Goal: Find specific page/section: Find specific page/section

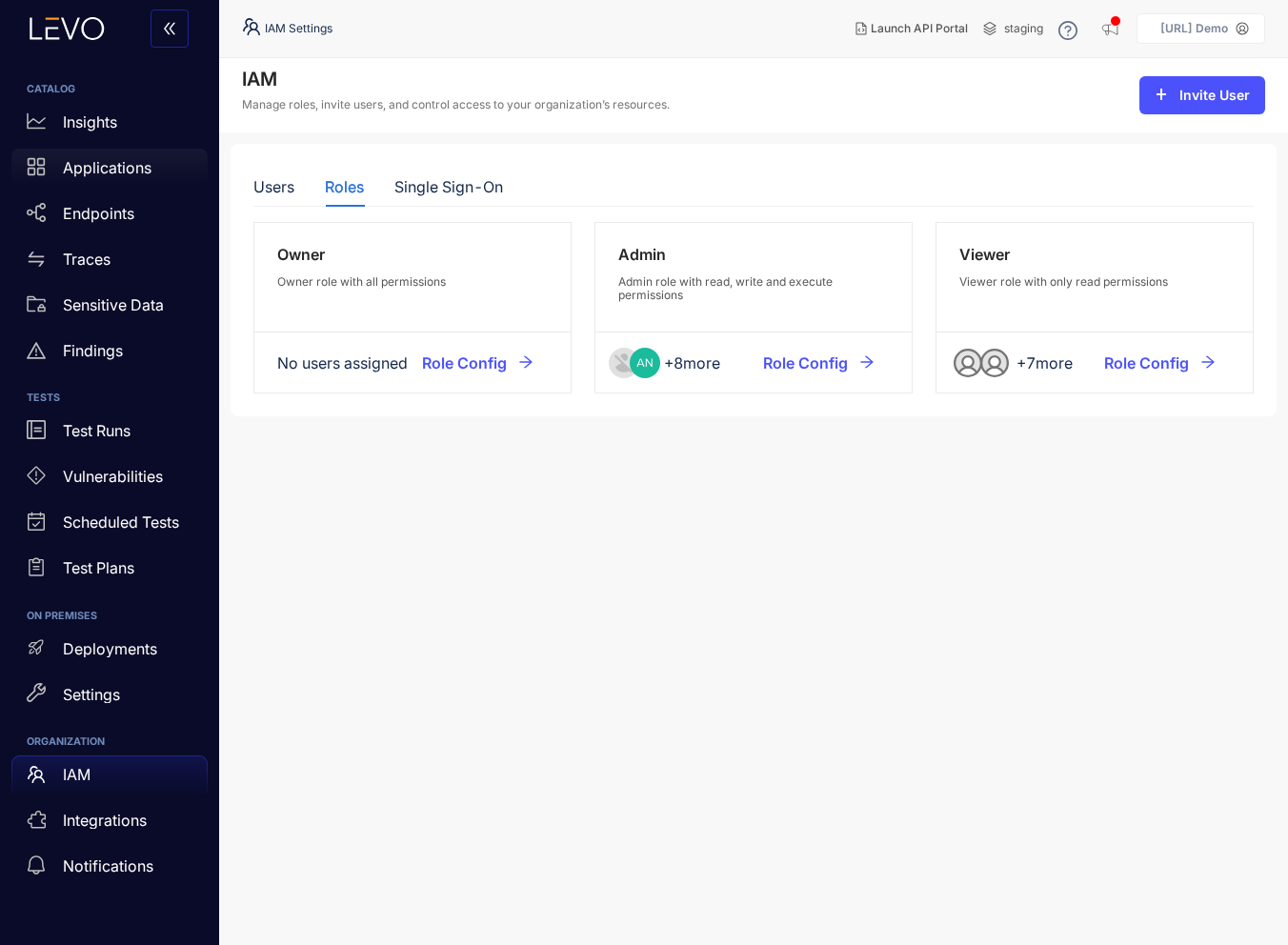
click at [90, 173] on p "Applications" at bounding box center [107, 167] width 89 height 17
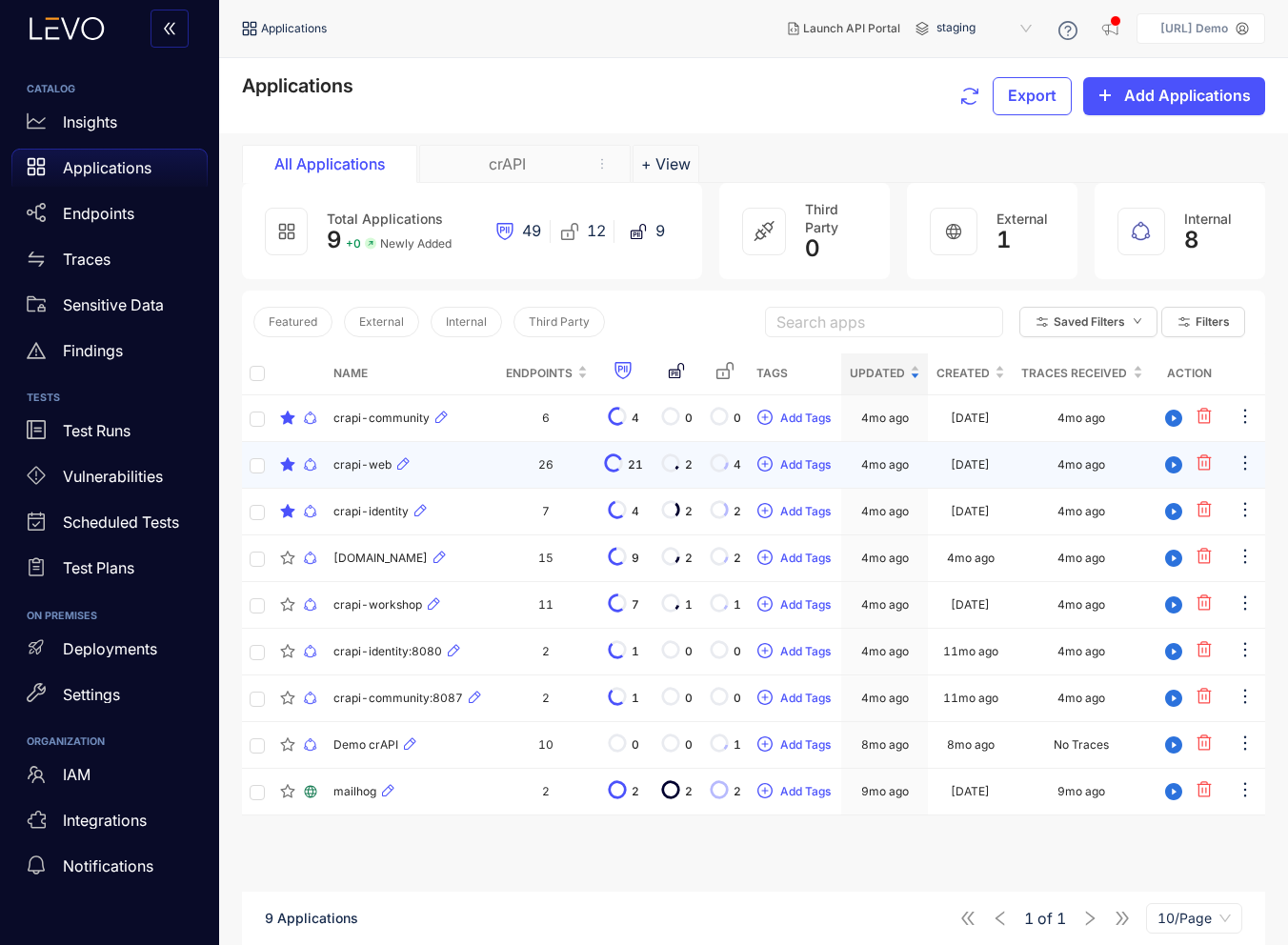
click at [554, 475] on td "26" at bounding box center [547, 465] width 99 height 46
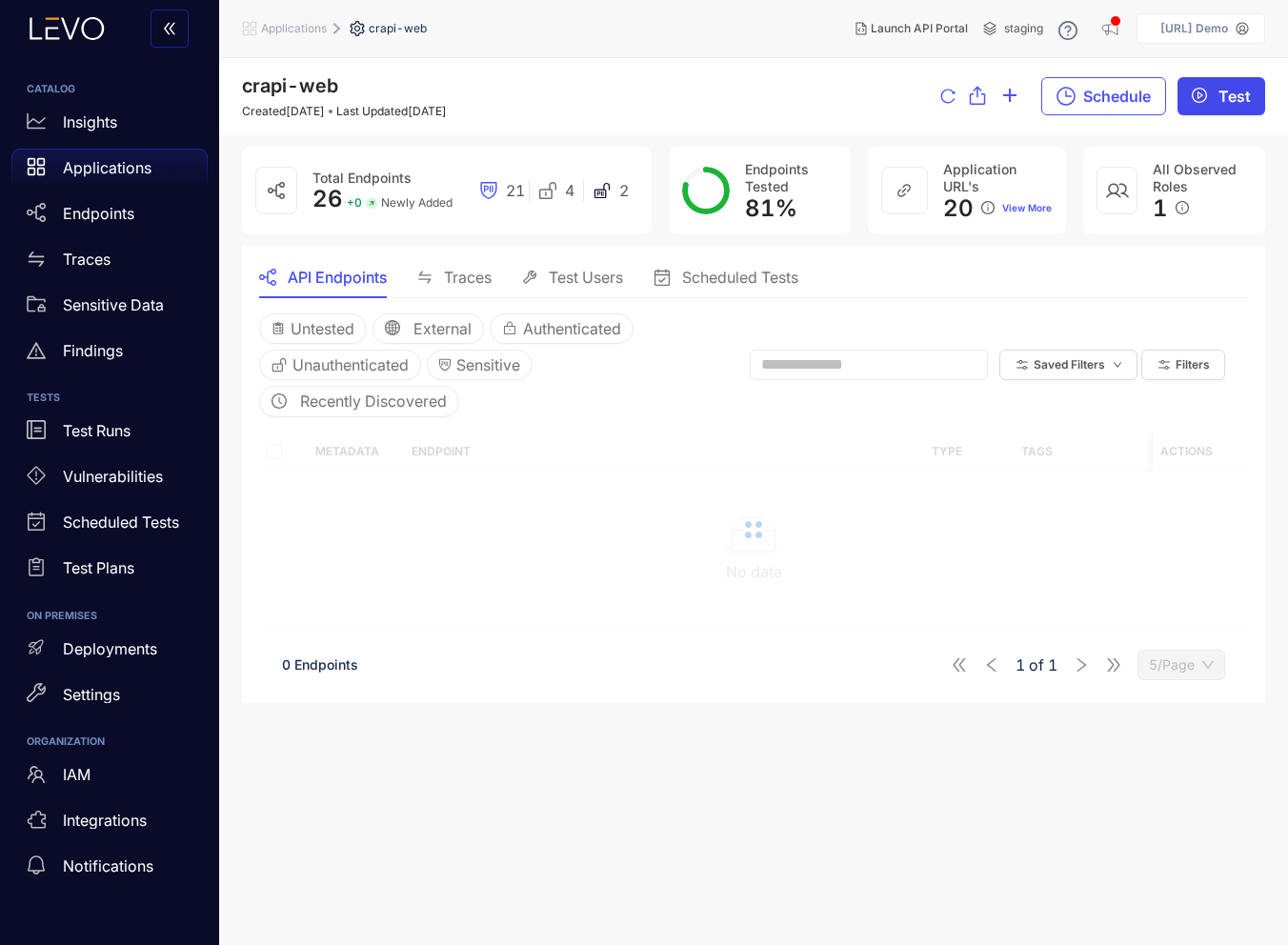
click at [1245, 101] on span "Test" at bounding box center [1235, 96] width 33 height 17
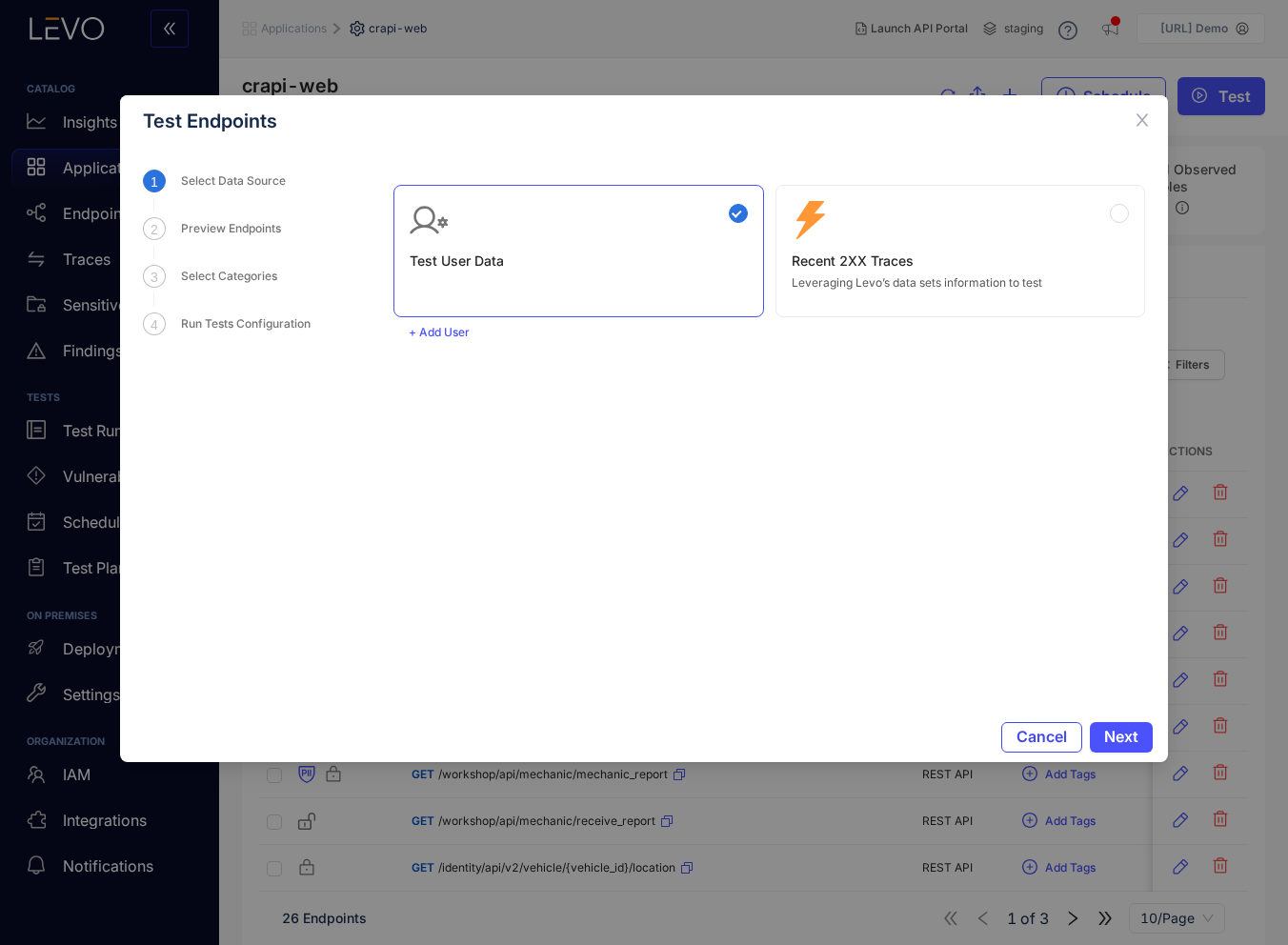
click at [1040, 723] on button "Cancel" at bounding box center [1042, 737] width 81 height 31
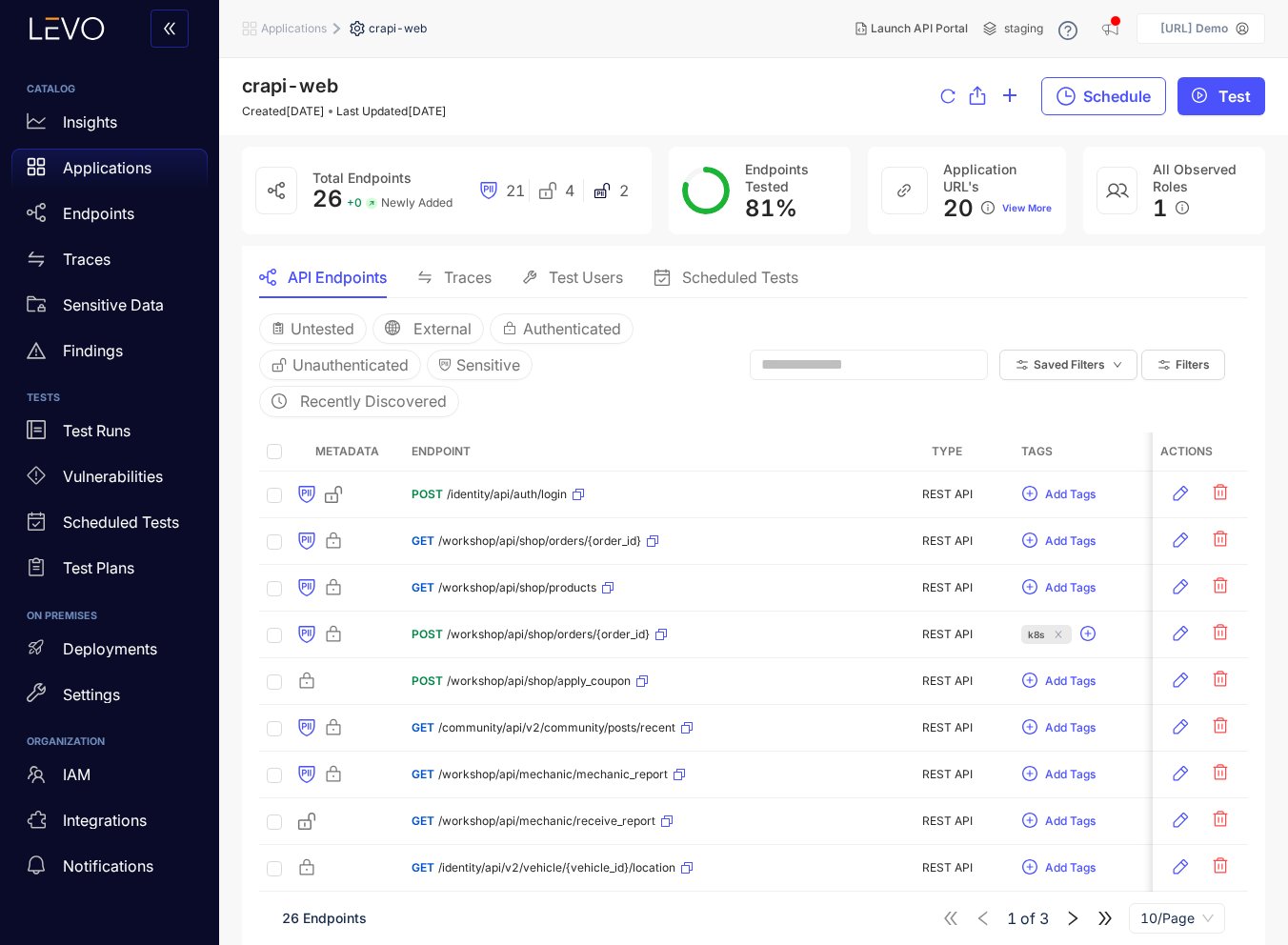
click at [1212, 25] on p "[URL] Demo" at bounding box center [1194, 29] width 68 height 14
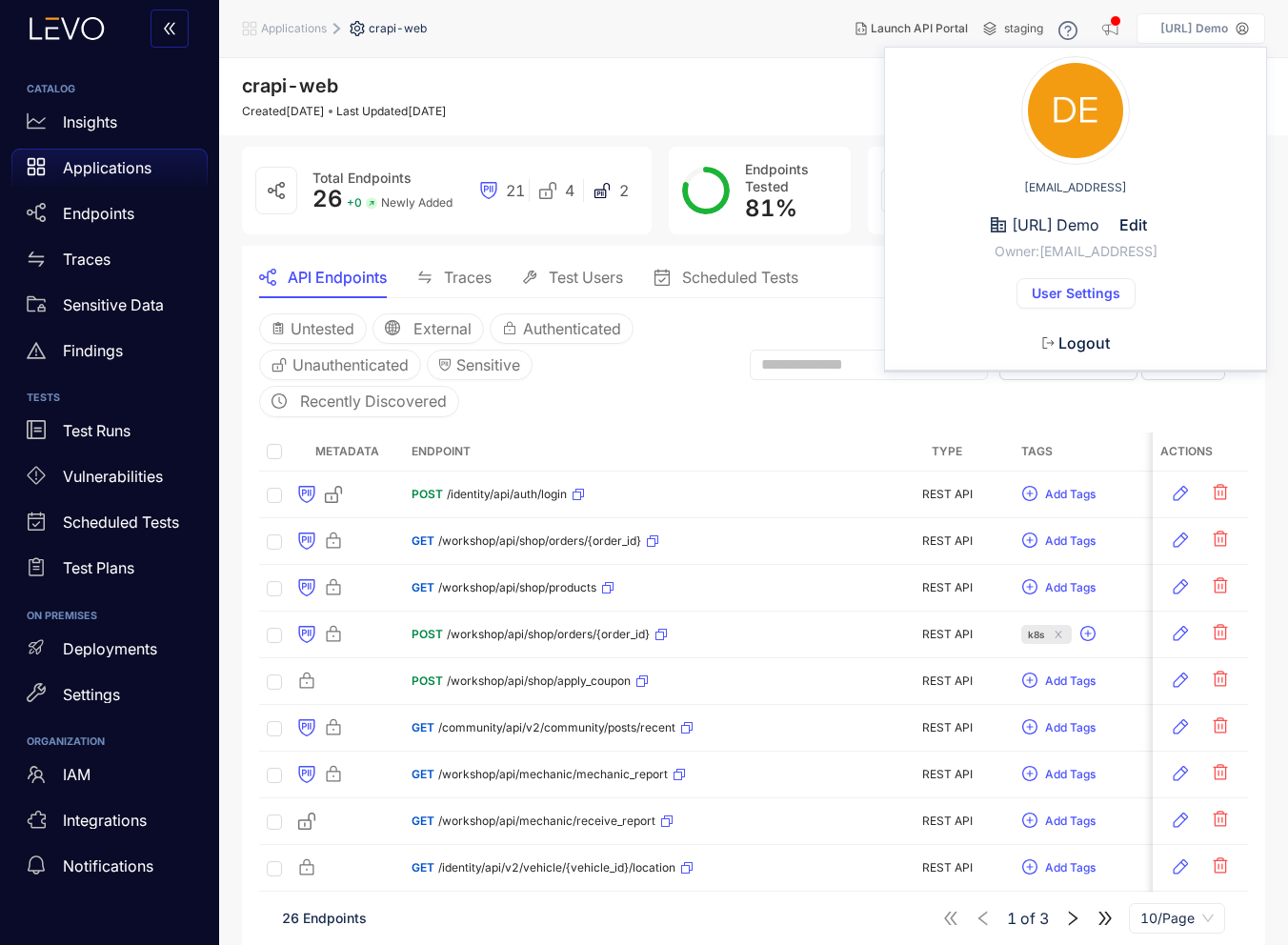
click at [1082, 336] on span "Logout" at bounding box center [1084, 342] width 51 height 17
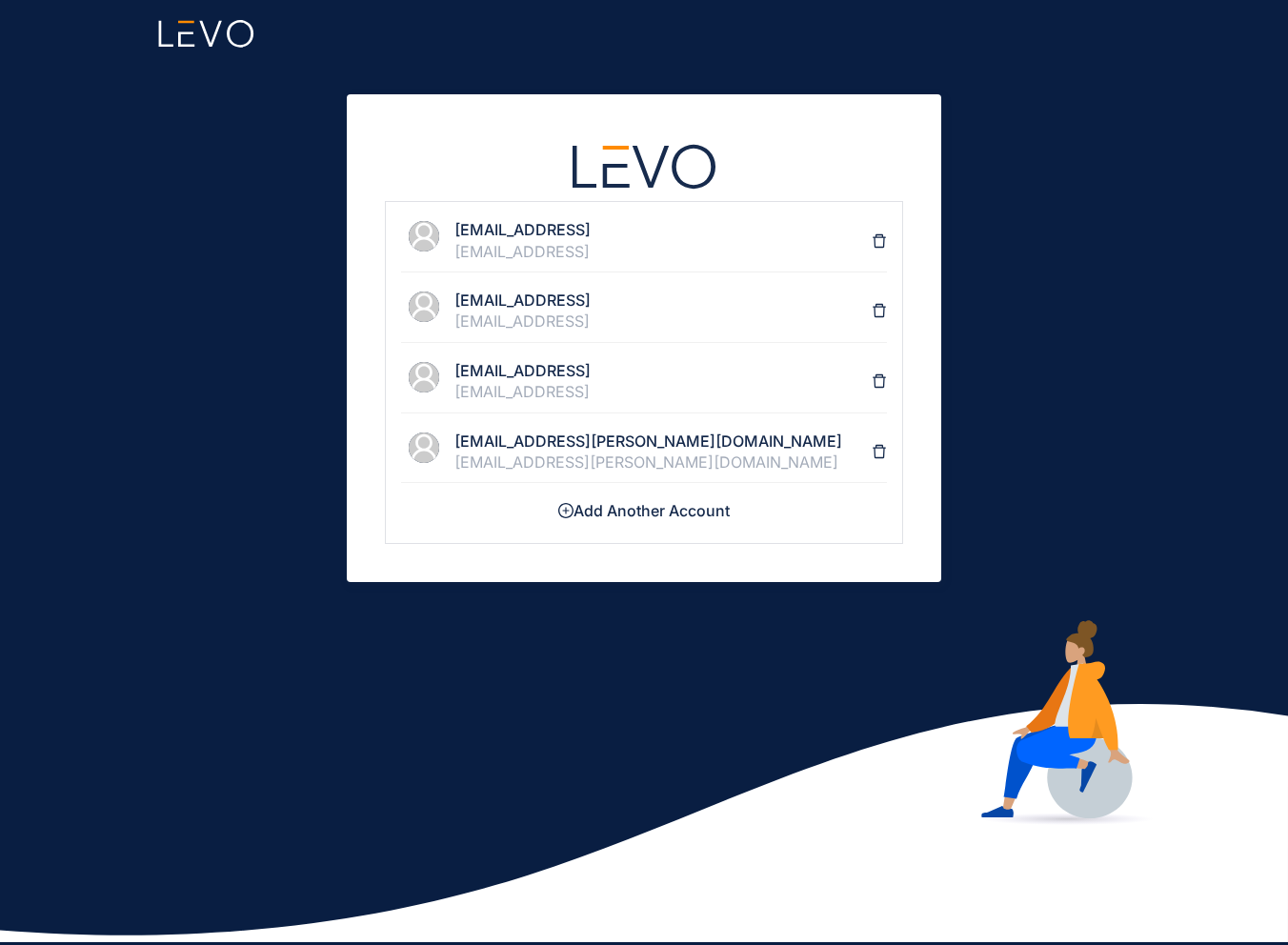
click at [585, 244] on div "[EMAIL_ADDRESS]" at bounding box center [662, 251] width 417 height 17
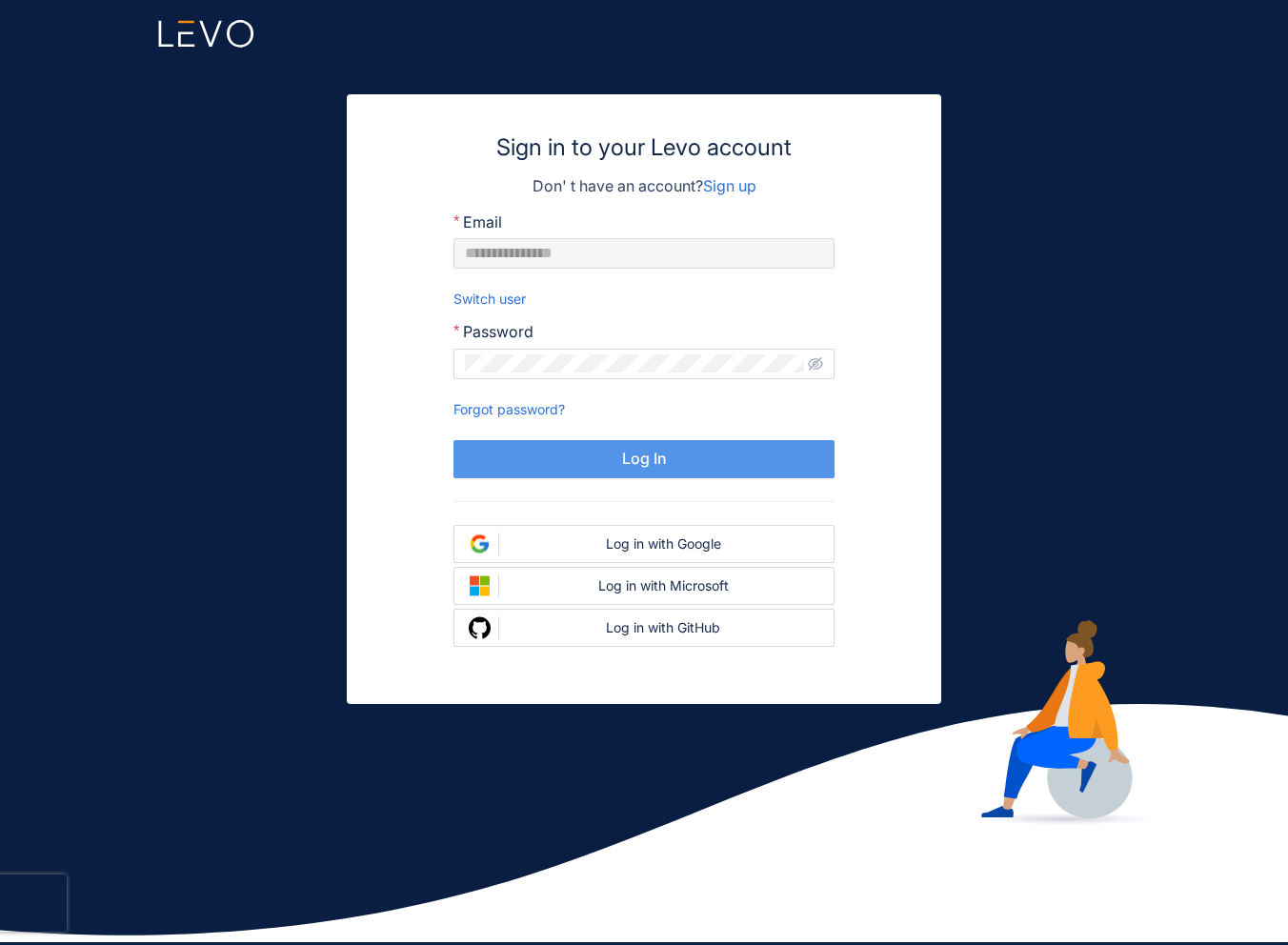
click at [599, 458] on button "Log In" at bounding box center [644, 459] width 381 height 38
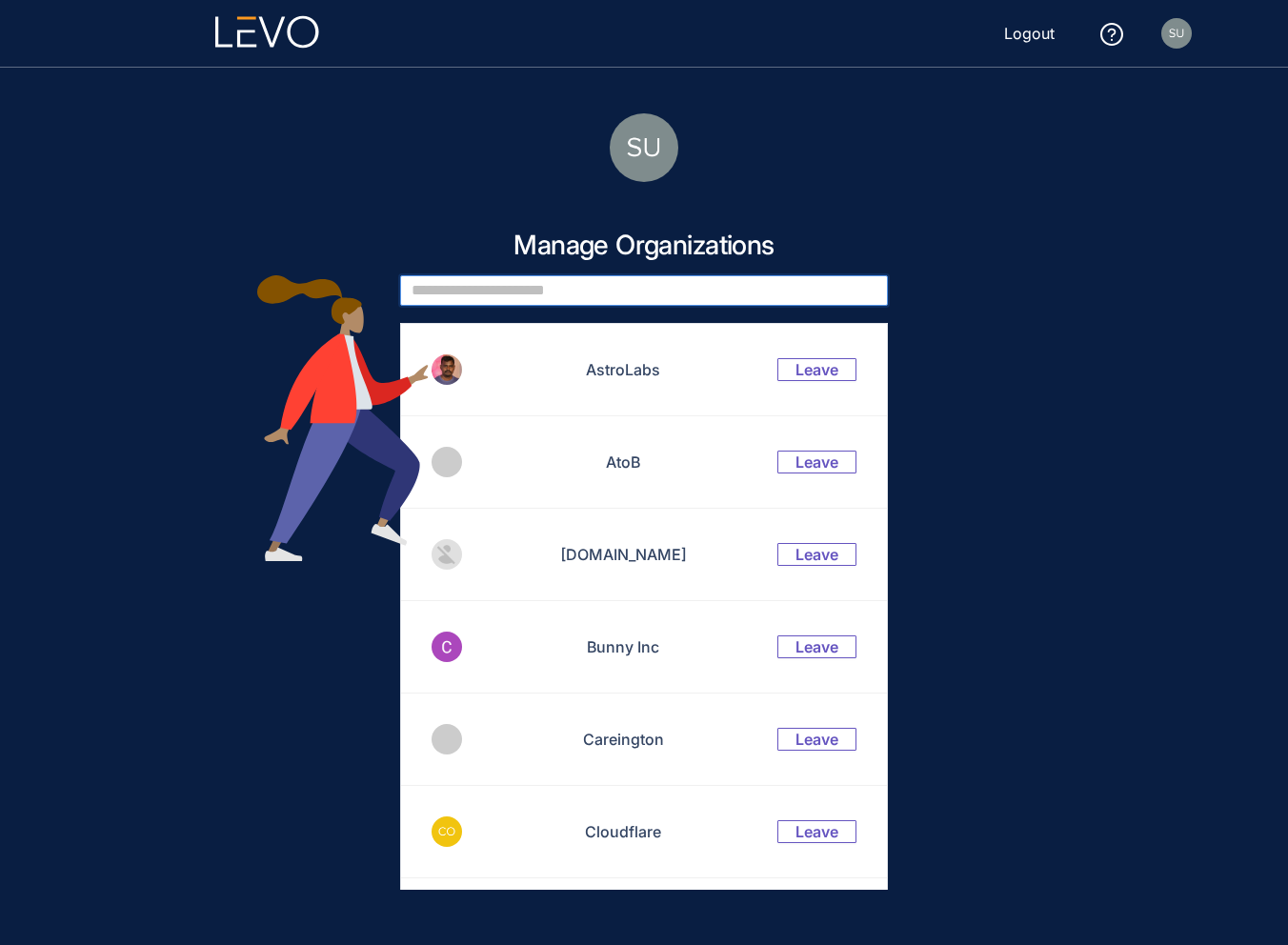
click at [506, 275] on input "text" at bounding box center [644, 290] width 488 height 31
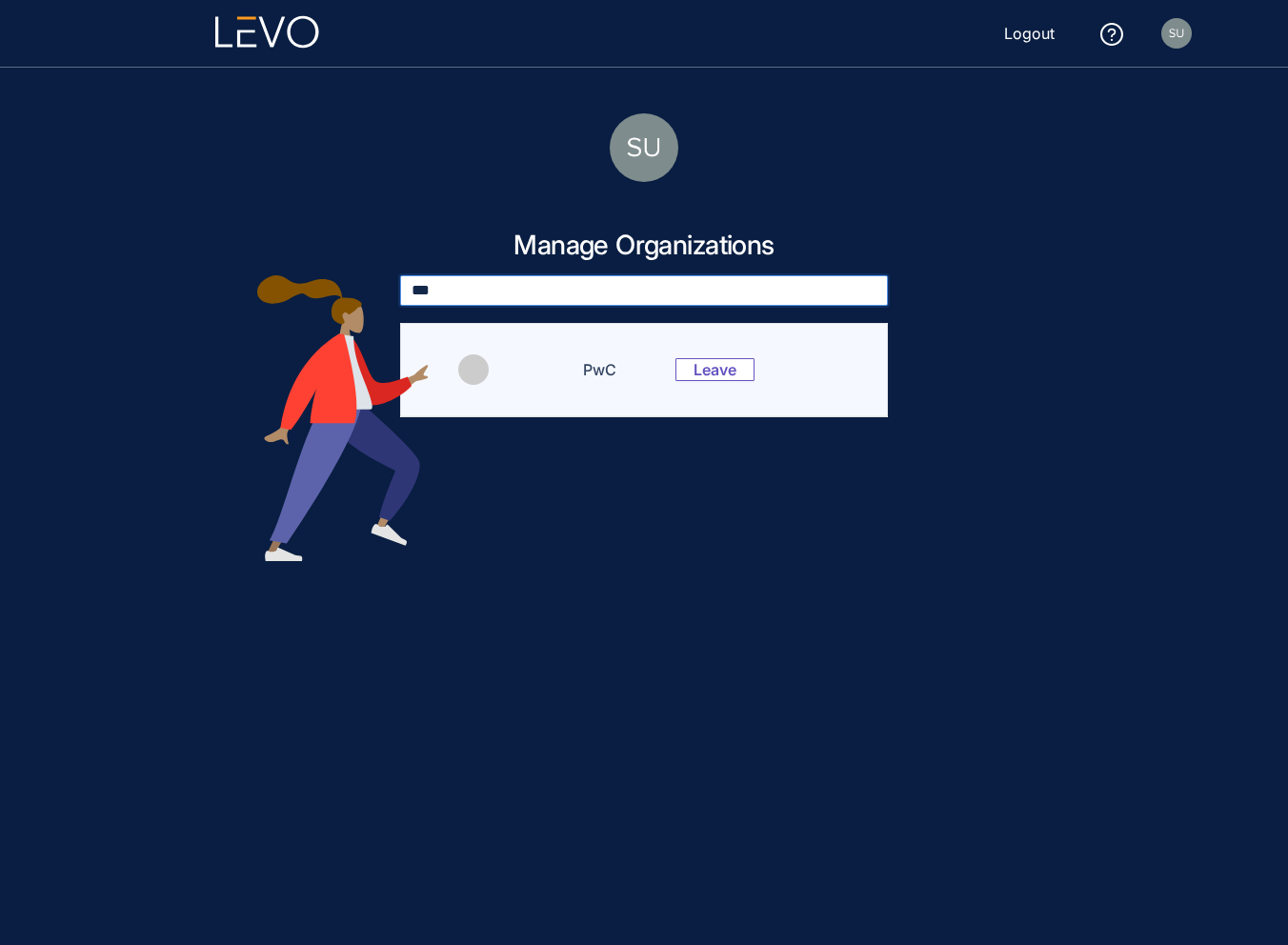
type input "***"
click at [508, 359] on td at bounding box center [462, 371] width 123 height 93
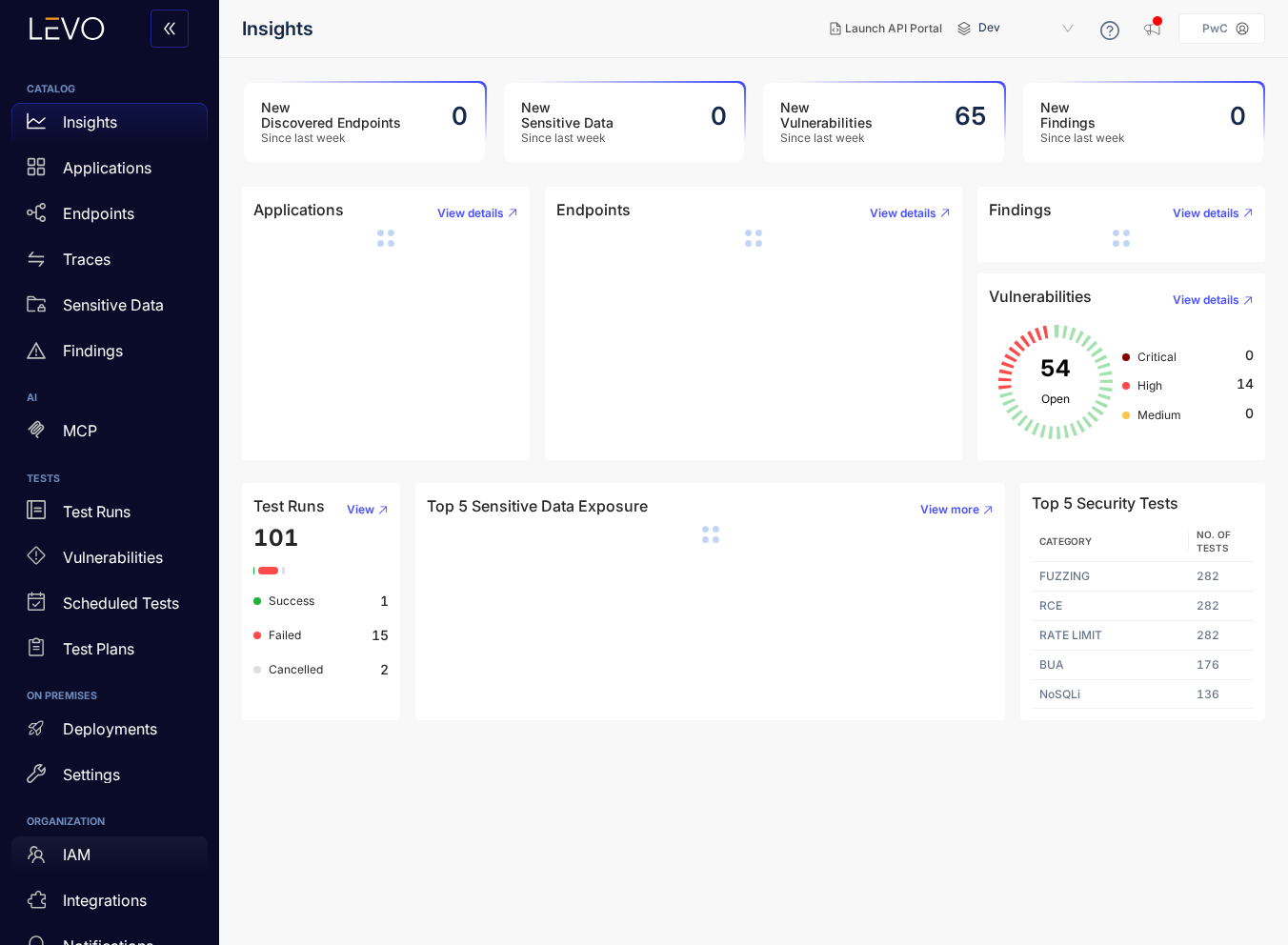
click at [97, 868] on div "IAM" at bounding box center [109, 855] width 196 height 38
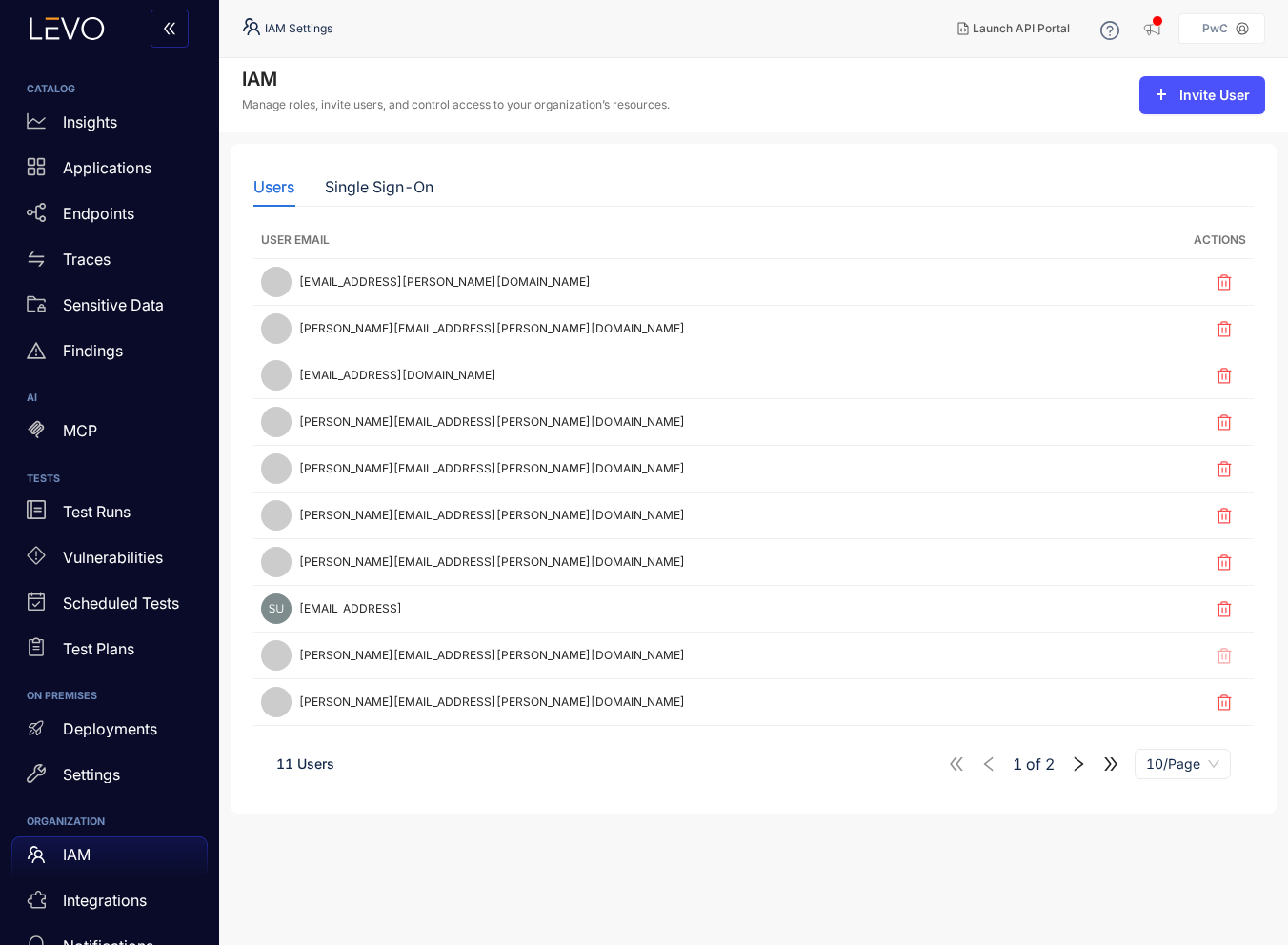
click at [1196, 25] on div "PwC" at bounding box center [1215, 29] width 41 height 14
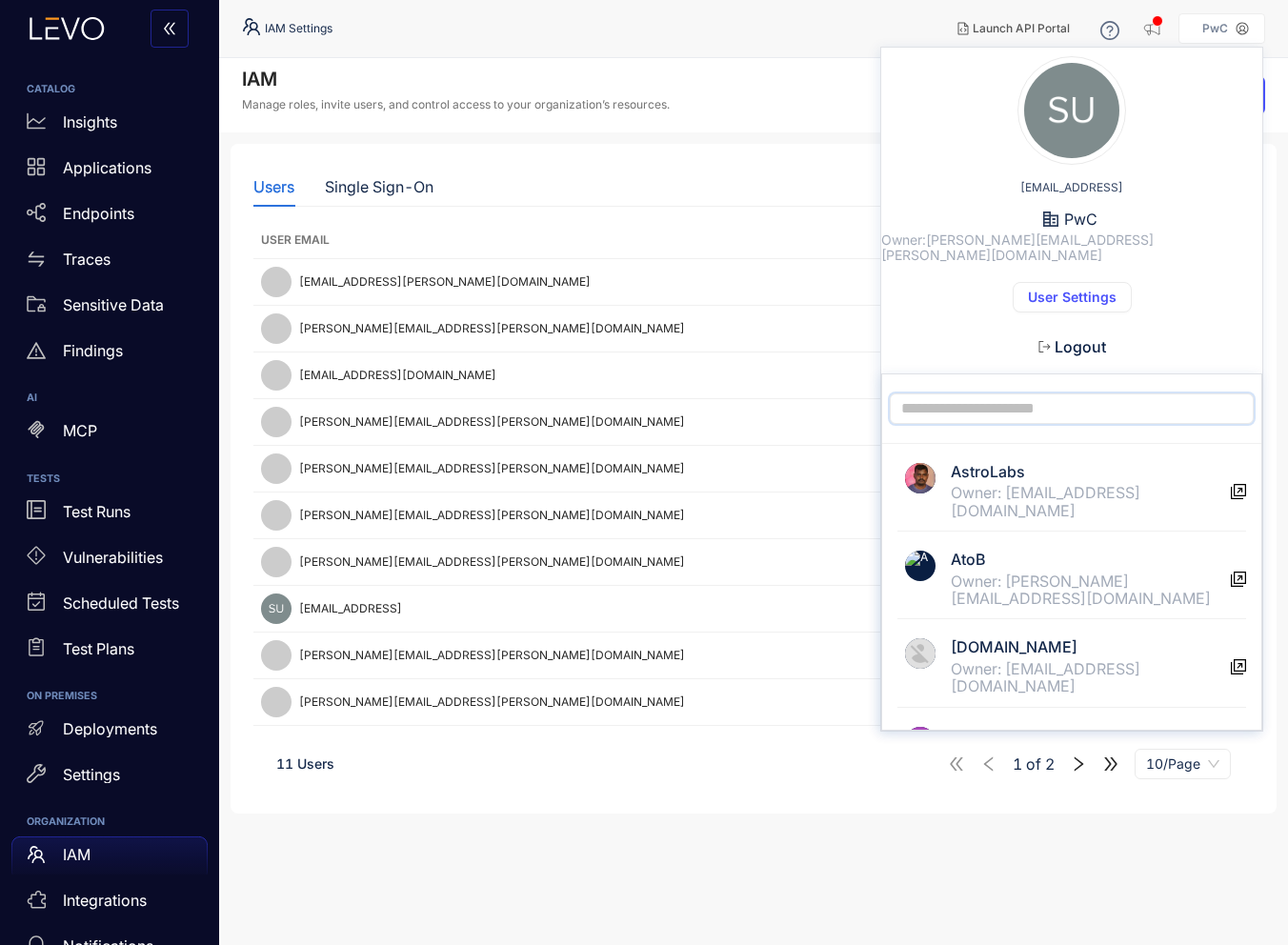
click at [956, 393] on input "text" at bounding box center [1071, 408] width 364 height 31
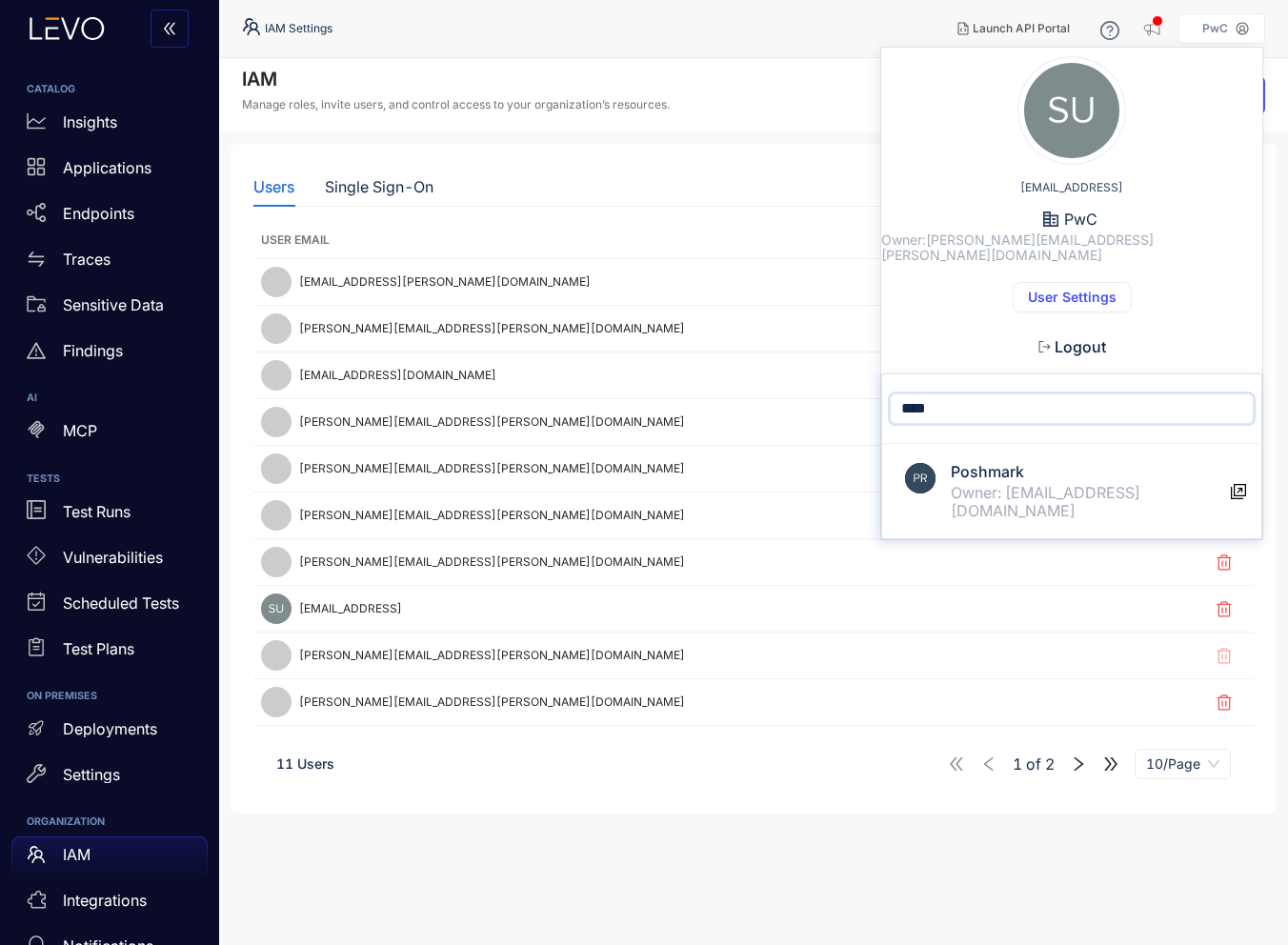
type input "****"
click at [966, 467] on div "Poshmark Owner: [EMAIL_ADDRESS][DOMAIN_NAME]" at bounding box center [1091, 491] width 280 height 56
